Goal: Task Accomplishment & Management: Complete application form

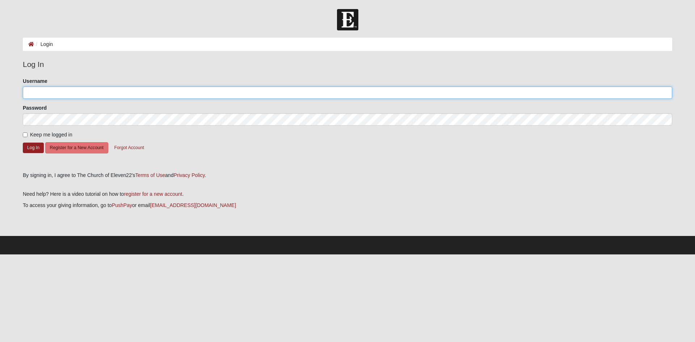
click at [36, 97] on input "Username" at bounding box center [347, 93] width 649 height 12
type input "spanjerp22@gmail.com"
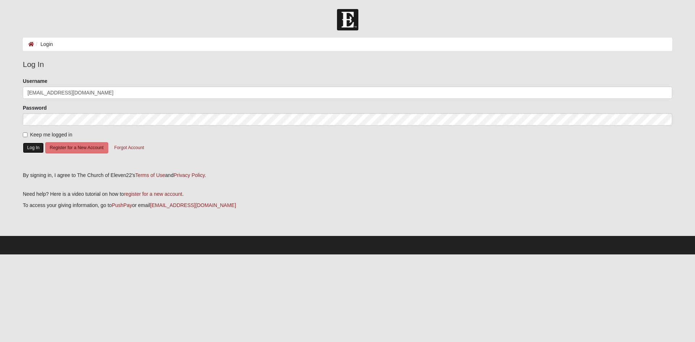
click at [30, 146] on button "Log In" at bounding box center [33, 148] width 21 height 10
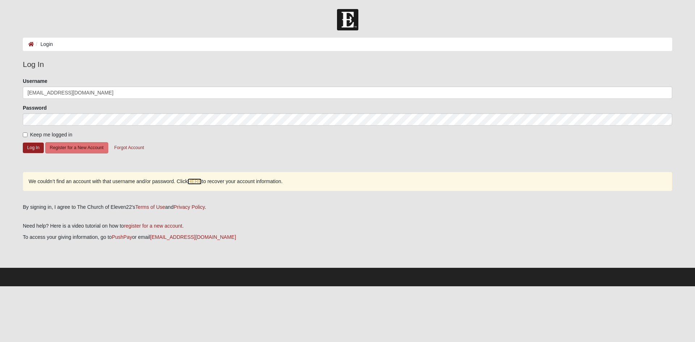
click at [196, 181] on link "HERE" at bounding box center [195, 181] width 14 height 6
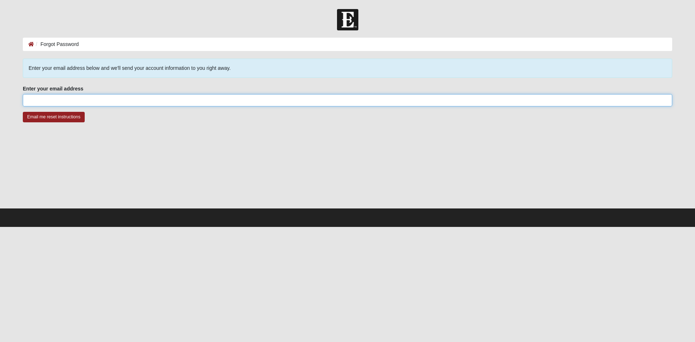
click at [38, 100] on input "Enter your email address" at bounding box center [347, 100] width 649 height 12
type input "[EMAIL_ADDRESS][DOMAIN_NAME]"
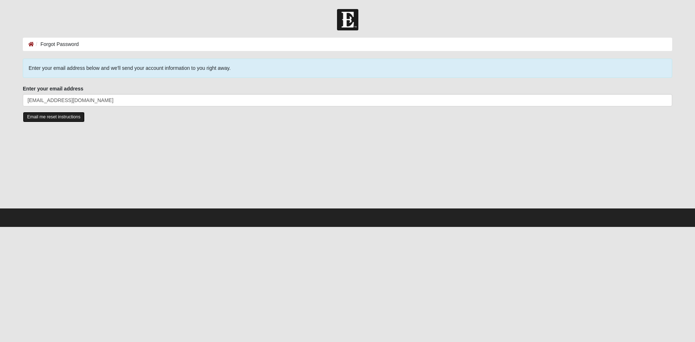
click at [58, 116] on input "Email me reset instructions" at bounding box center [54, 117] width 62 height 10
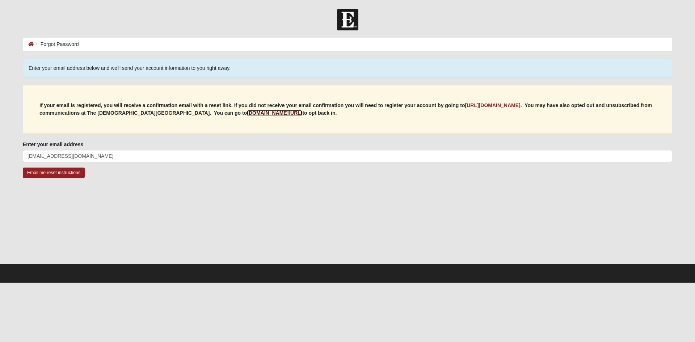
click at [263, 113] on b "[DOMAIN_NAME][URL]" at bounding box center [274, 113] width 55 height 6
click at [514, 104] on b "[URL][DOMAIN_NAME]" at bounding box center [492, 105] width 55 height 6
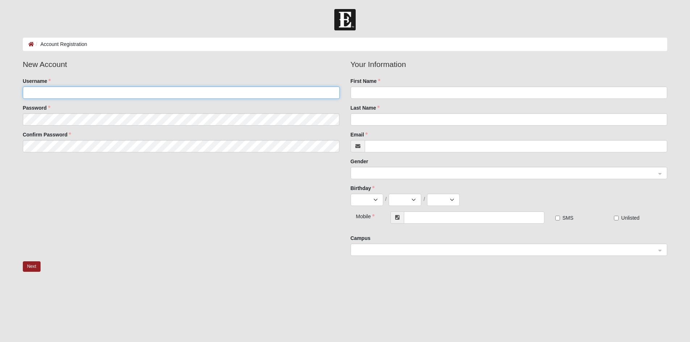
click at [31, 94] on input "Username" at bounding box center [181, 93] width 317 height 12
type input "[EMAIL_ADDRESS][DOMAIN_NAME]"
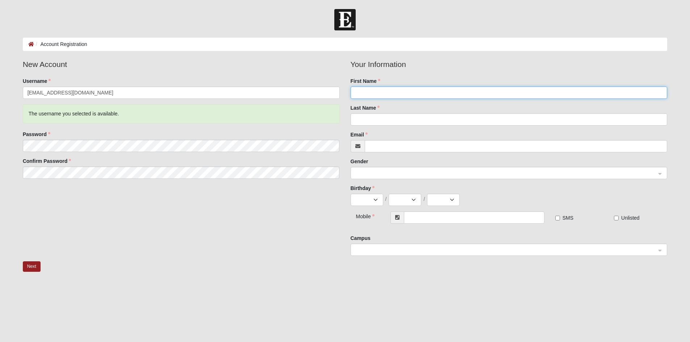
click at [358, 89] on input "First Name" at bounding box center [508, 93] width 317 height 12
type input "Paul"
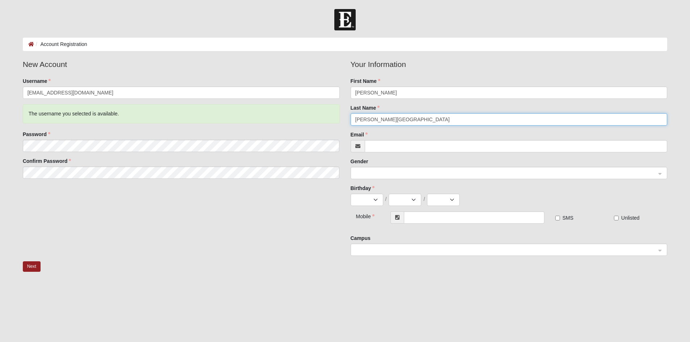
type input "Spanjer-Furstenburg"
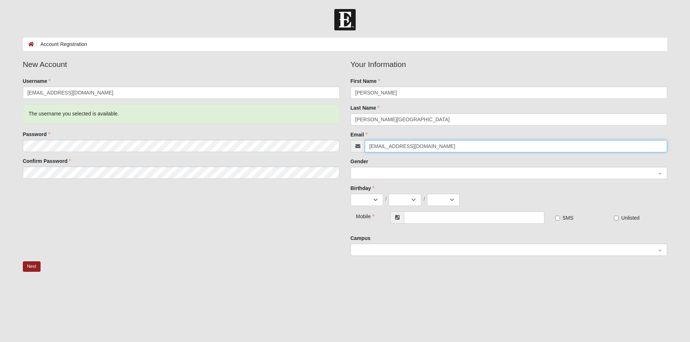
type input "[EMAIL_ADDRESS][DOMAIN_NAME]"
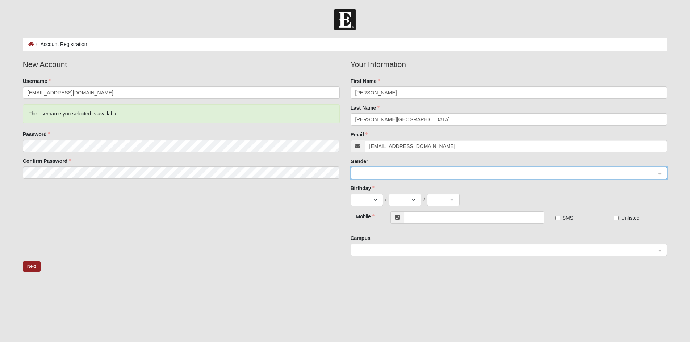
click at [661, 174] on div at bounding box center [509, 173] width 316 height 12
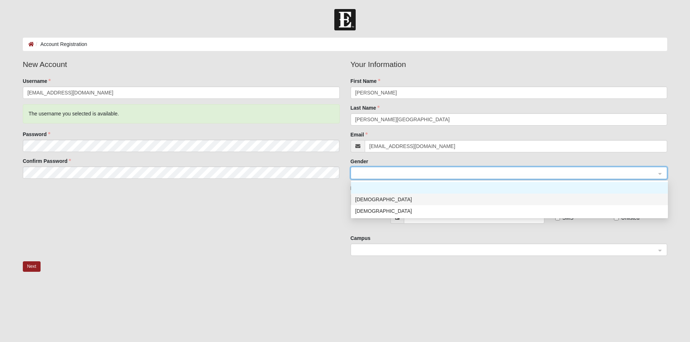
click at [365, 198] on div "Male" at bounding box center [509, 199] width 308 height 8
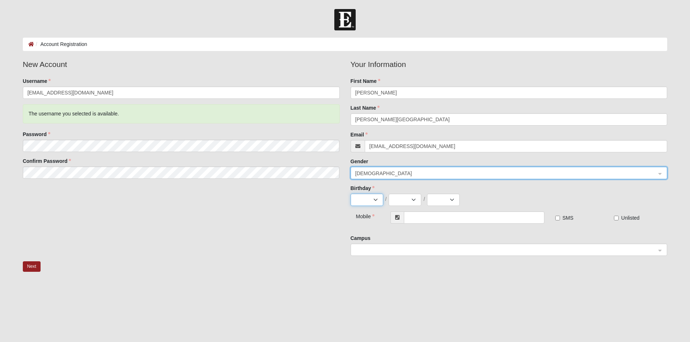
click at [365, 200] on select "Jan Feb Mar Apr May Jun Jul Aug Sep Oct Nov Dec" at bounding box center [366, 200] width 33 height 12
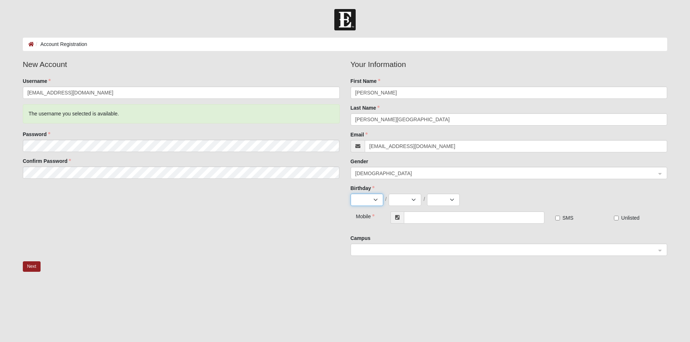
select select "7"
click at [350, 194] on select "Jan Feb Mar Apr May Jun Jul Aug Sep Oct Nov Dec" at bounding box center [366, 200] width 33 height 12
click at [414, 201] on select "1 2 3 4 5 6 7 8 9 10 11 12 13 14 15 16 17 18 19 20 21 22 23 24 25 26 27 28 29 3…" at bounding box center [404, 200] width 33 height 12
select select "6"
click at [388, 194] on select "1 2 3 4 5 6 7 8 9 10 11 12 13 14 15 16 17 18 19 20 21 22 23 24 25 26 27 28 29 3…" at bounding box center [404, 200] width 33 height 12
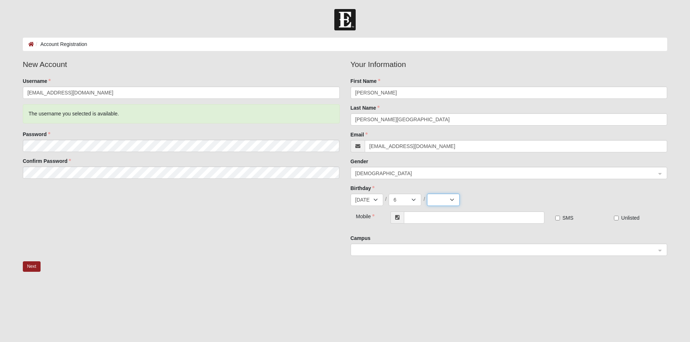
click at [451, 198] on select "2025 2024 2023 2022 2021 2020 2019 2018 2017 2016 2015 2014 2013 2012 2011 2010…" at bounding box center [443, 200] width 33 height 12
select select "1961"
click at [427, 194] on select "2025 2024 2023 2022 2021 2020 2019 2018 2017 2016 2015 2014 2013 2012 2011 2010…" at bounding box center [443, 200] width 33 height 12
click at [420, 219] on input "text" at bounding box center [474, 217] width 140 height 12
click at [373, 249] on span at bounding box center [505, 250] width 301 height 8
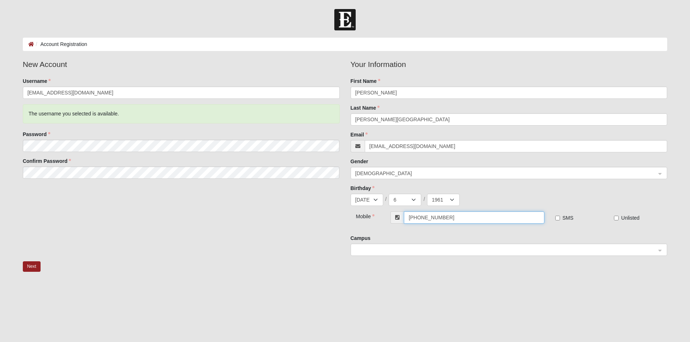
type input "(904) 673-4083"
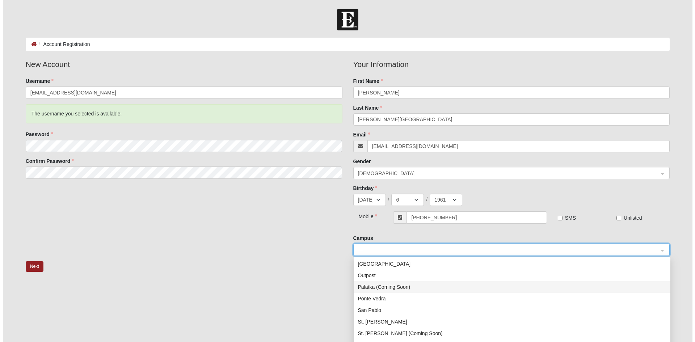
scroll to position [104, 0]
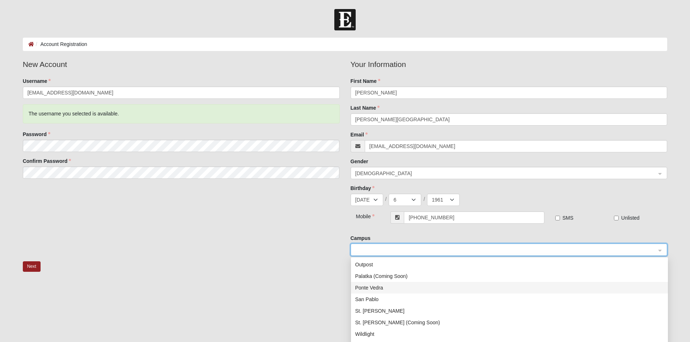
click at [375, 288] on div "Ponte Vedra" at bounding box center [509, 288] width 308 height 8
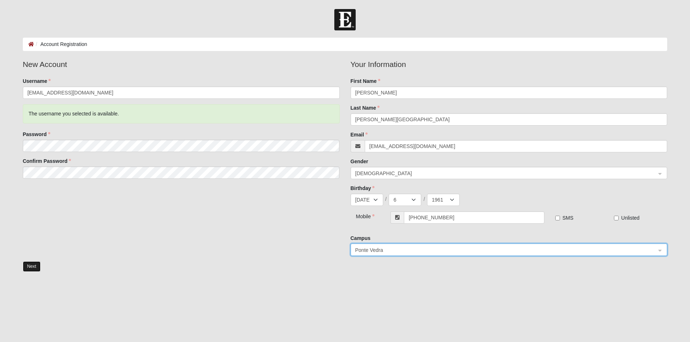
click at [33, 267] on button "Next" at bounding box center [32, 266] width 18 height 10
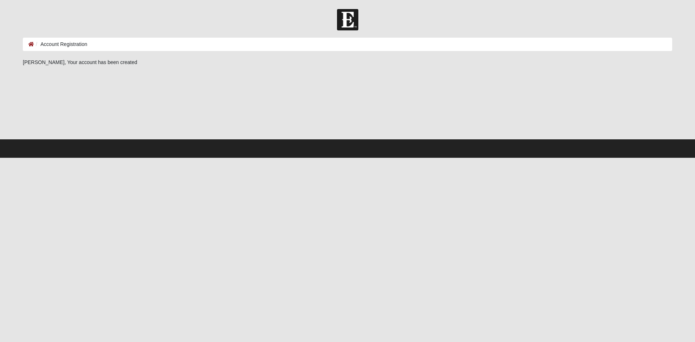
click at [631, 158] on html "Hello [PERSON_NAME] My Account Log Out Account Registration Account Registratio…" at bounding box center [347, 79] width 695 height 158
click at [55, 43] on li "Account Registration" at bounding box center [60, 45] width 53 height 8
click at [112, 63] on div "[PERSON_NAME], Your account has been created" at bounding box center [347, 63] width 649 height 8
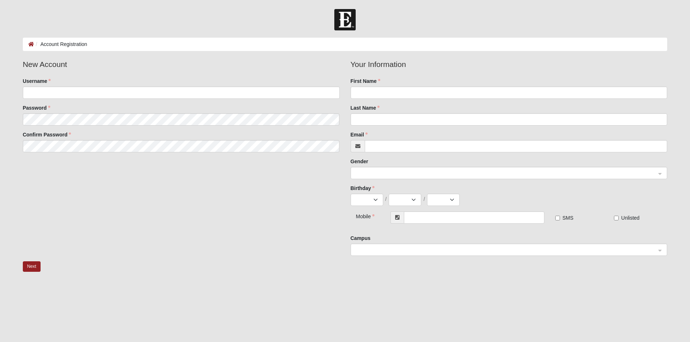
scroll to position [34, 0]
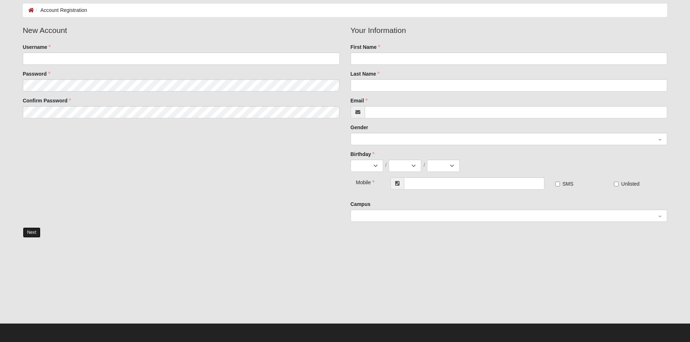
click at [28, 231] on button "Next" at bounding box center [32, 232] width 18 height 10
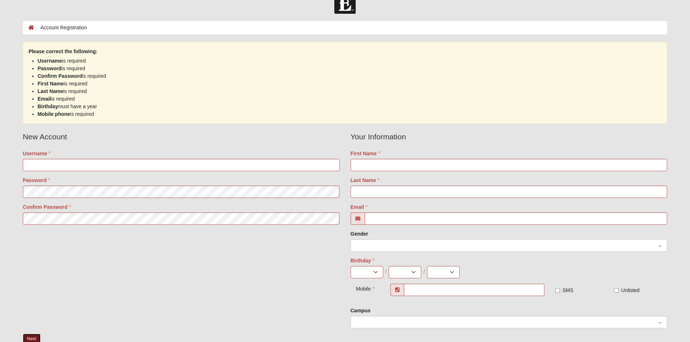
scroll to position [0, 0]
